Goal: Find specific page/section: Find specific page/section

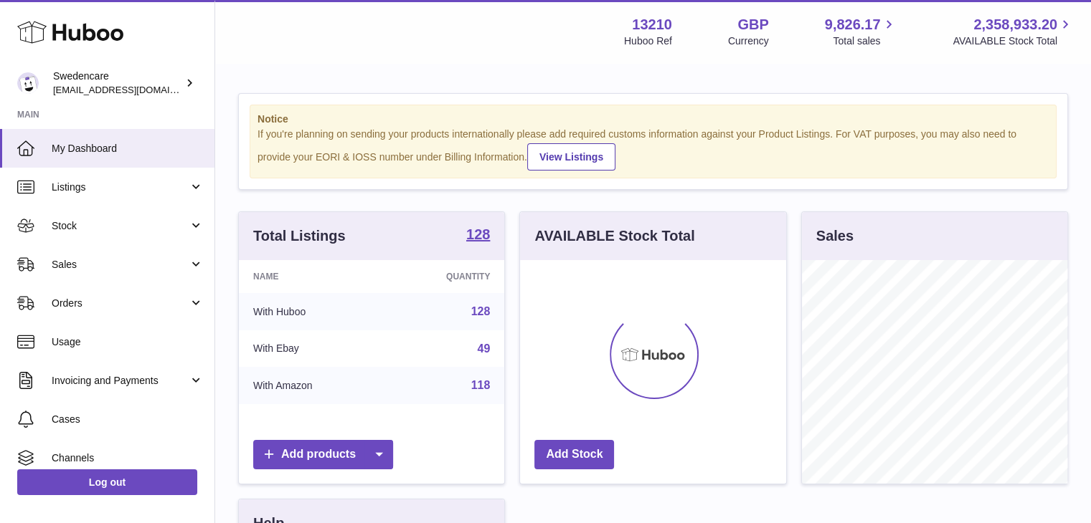
scroll to position [224, 266]
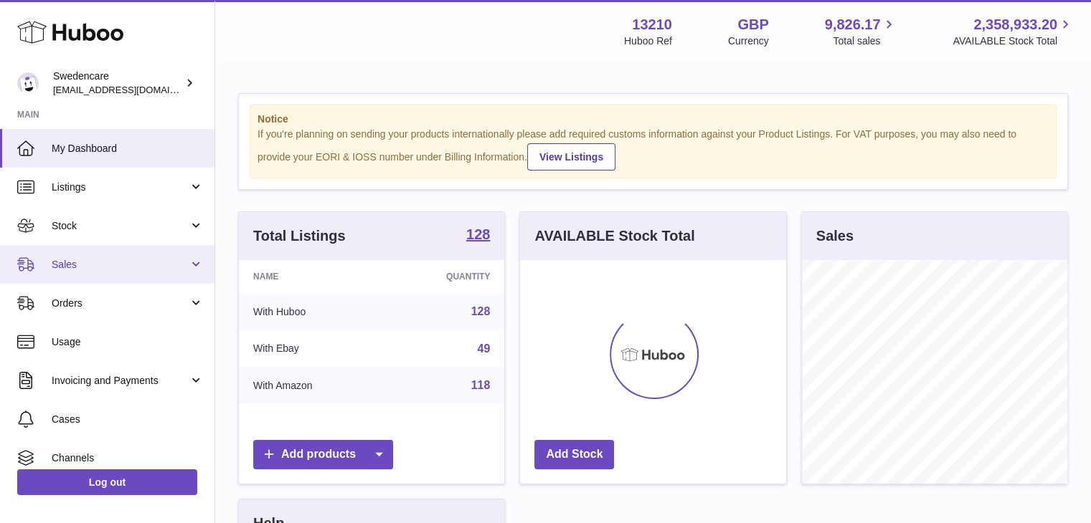
click at [131, 276] on link "Sales" at bounding box center [107, 264] width 214 height 39
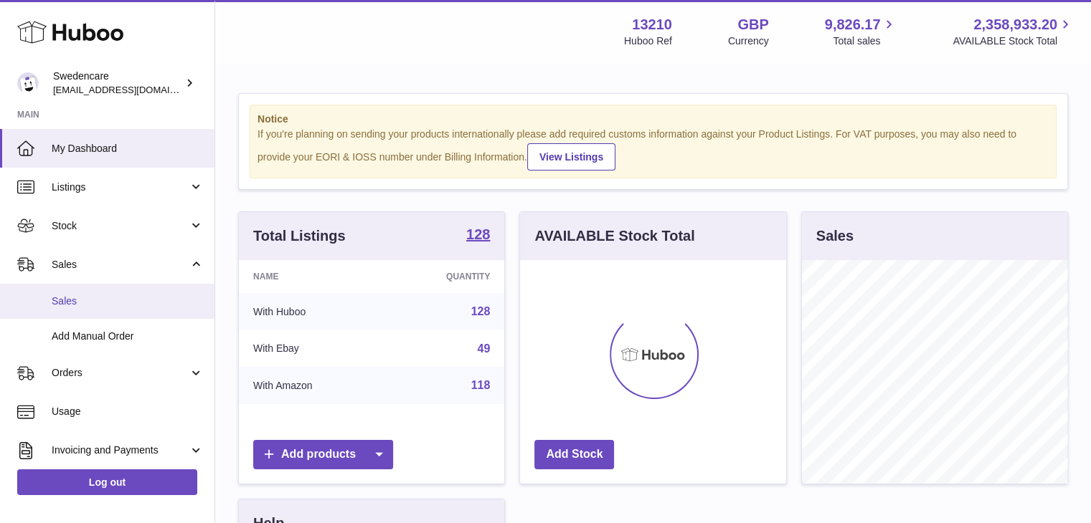
click at [116, 313] on link "Sales" at bounding box center [107, 301] width 214 height 35
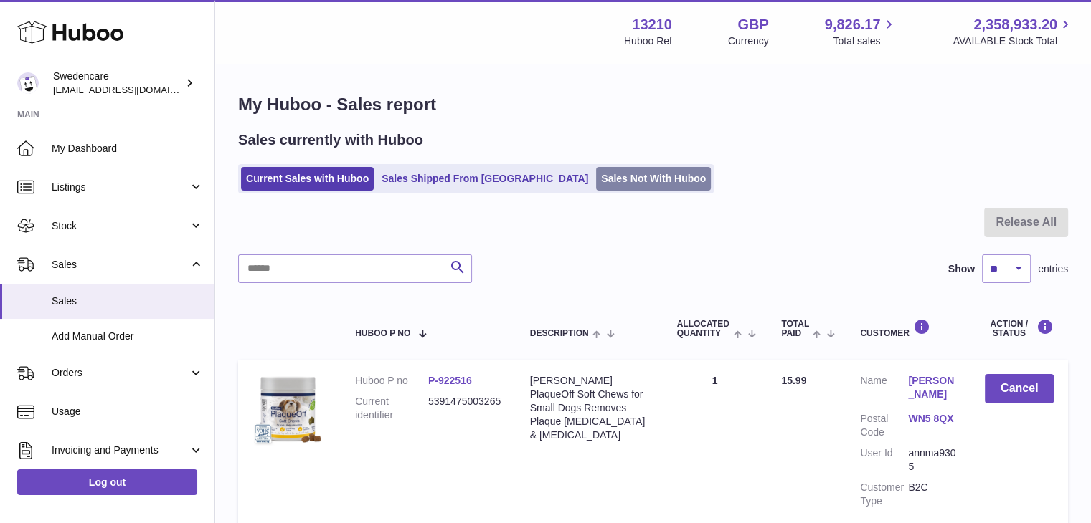
click at [629, 179] on link "Sales Not With Huboo" at bounding box center [653, 179] width 115 height 24
